Goal: Transaction & Acquisition: Purchase product/service

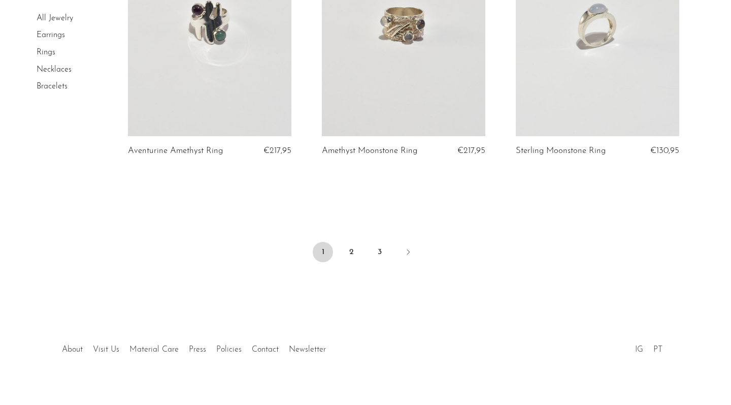
scroll to position [3234, 0]
click at [409, 248] on icon "Next" at bounding box center [408, 252] width 8 height 8
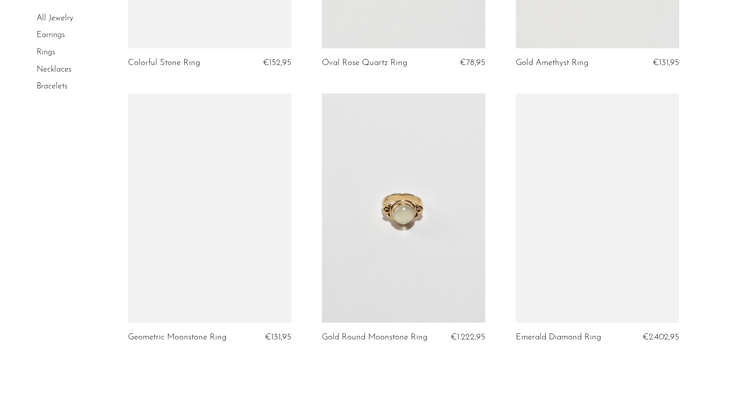
scroll to position [3123, 0]
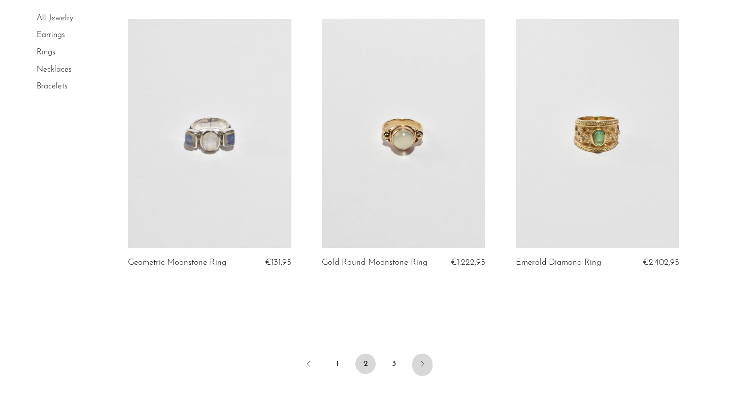
click at [420, 359] on icon "Next" at bounding box center [422, 363] width 8 height 8
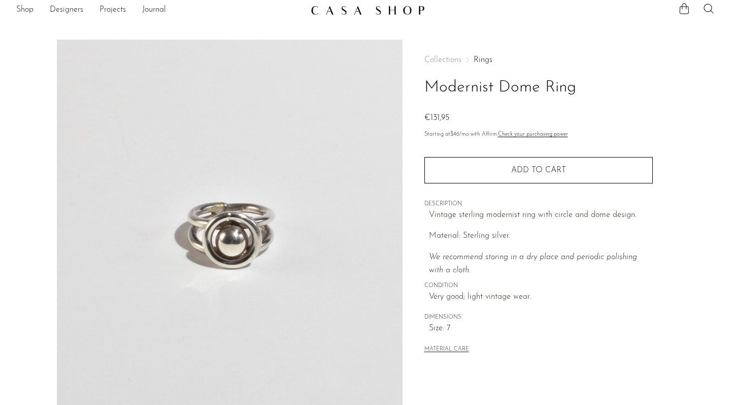
scroll to position [7, 0]
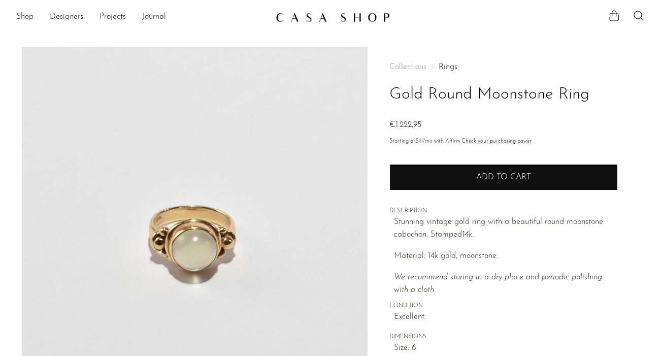
drag, startPoint x: 180, startPoint y: 221, endPoint x: 540, endPoint y: 187, distance: 361.0
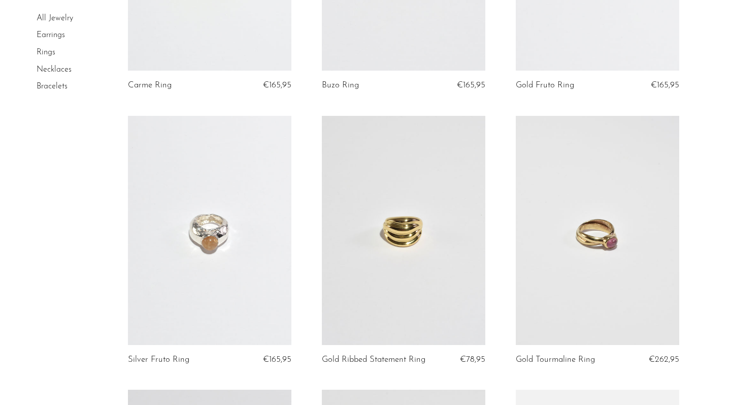
scroll to position [1639, 0]
click at [692, 147] on article "Gold Tourmaline Ring €262,95" at bounding box center [598, 252] width 194 height 274
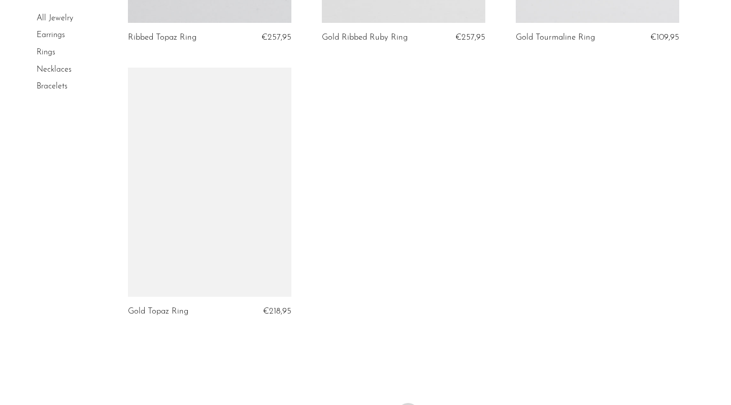
scroll to position [2304, 0]
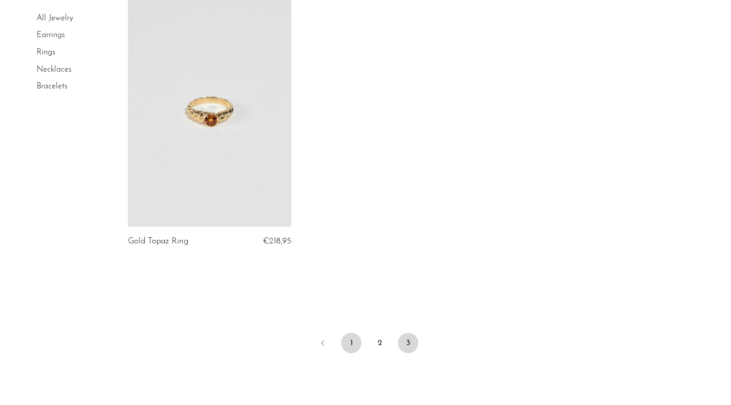
click at [344, 333] on link "1" at bounding box center [351, 343] width 20 height 20
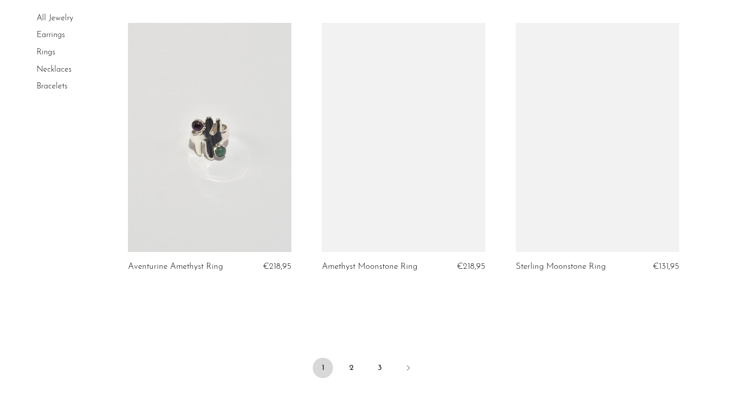
scroll to position [3121, 0]
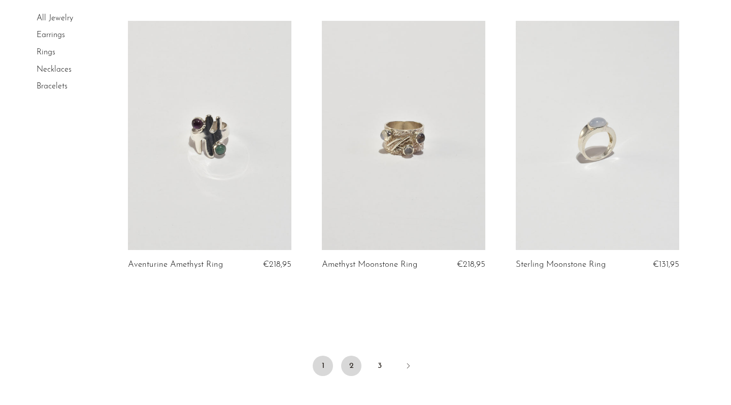
click at [348, 355] on link "2" at bounding box center [351, 365] width 20 height 20
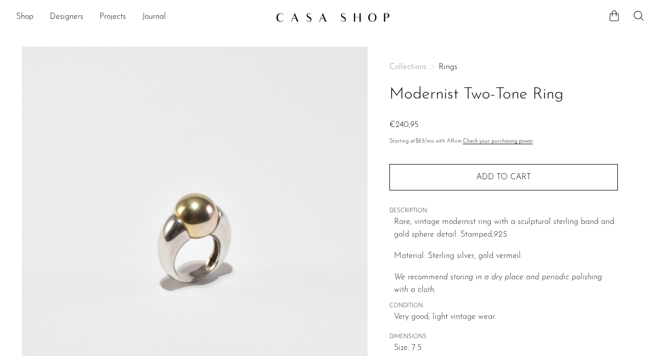
drag, startPoint x: 189, startPoint y: 196, endPoint x: 608, endPoint y: 359, distance: 449.6
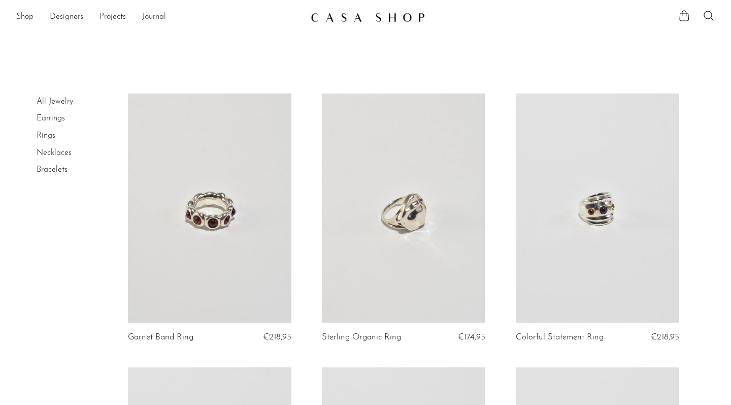
click at [509, 265] on article "Colorful Statement Ring €218,95" at bounding box center [598, 230] width 194 height 274
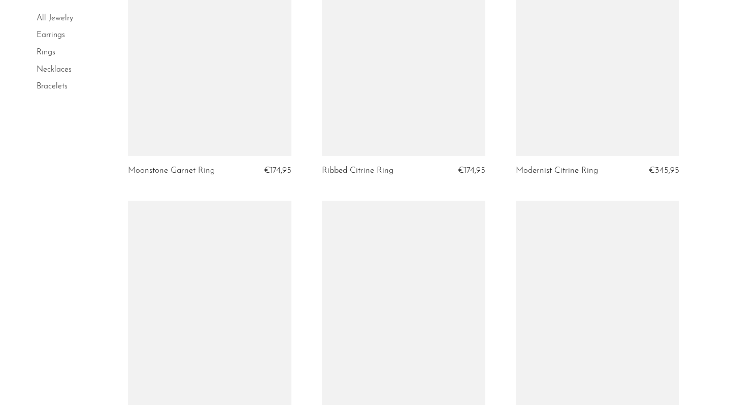
scroll to position [1271, 0]
